Goal: Find specific page/section: Find specific page/section

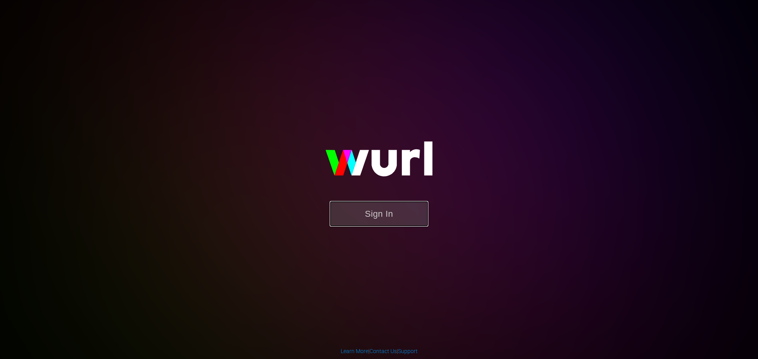
click at [368, 225] on button "Sign In" at bounding box center [378, 214] width 99 height 26
click at [386, 204] on button "Sign In" at bounding box center [378, 214] width 99 height 26
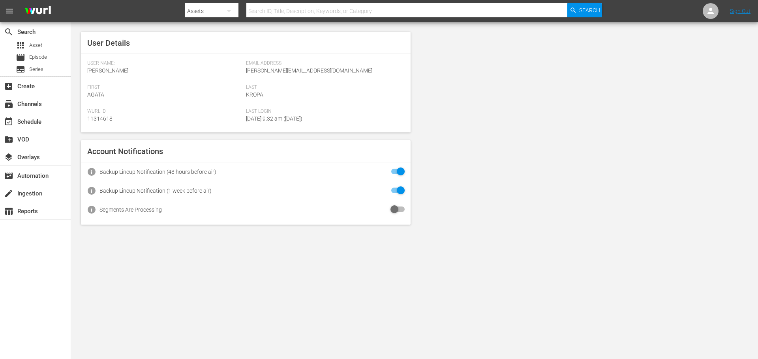
click at [169, 14] on nav "menu Search By Assets Search ID, Title, Description, Keywords, or Category Sear…" at bounding box center [379, 11] width 758 height 22
click at [156, 7] on nav "menu Search By Assets Search ID, Title, Description, Keywords, or Category Sear…" at bounding box center [379, 11] width 758 height 22
click at [162, 13] on nav "menu Search By Assets Search ID, Title, Description, Keywords, or Category Sear…" at bounding box center [379, 11] width 758 height 22
click at [45, 106] on div "subscriptions Channels" at bounding box center [35, 103] width 71 height 16
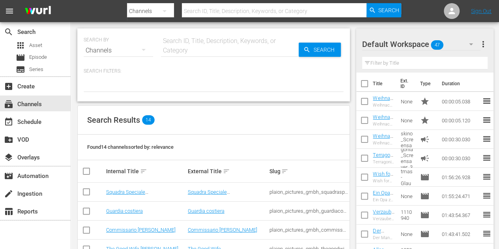
click at [114, 14] on nav "menu Search By Channels Search ID, Title, Description, Keywords, or Category Se…" at bounding box center [249, 11] width 499 height 22
